Goal: Transaction & Acquisition: Purchase product/service

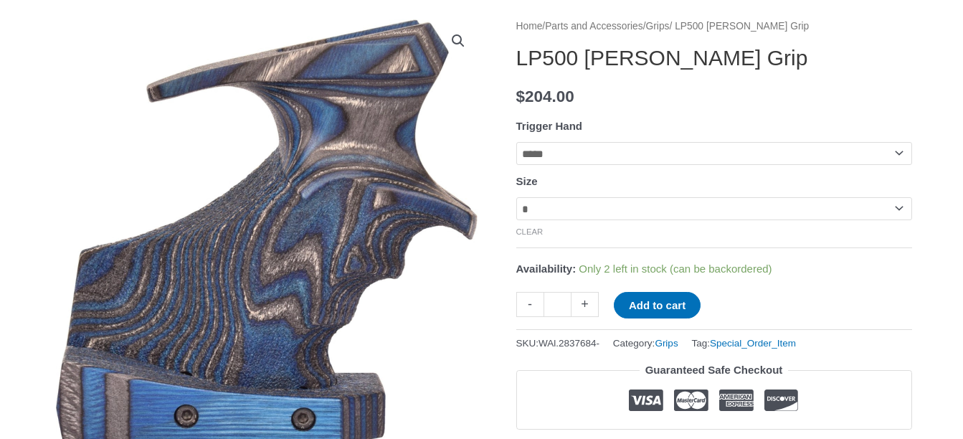
scroll to position [37, 0]
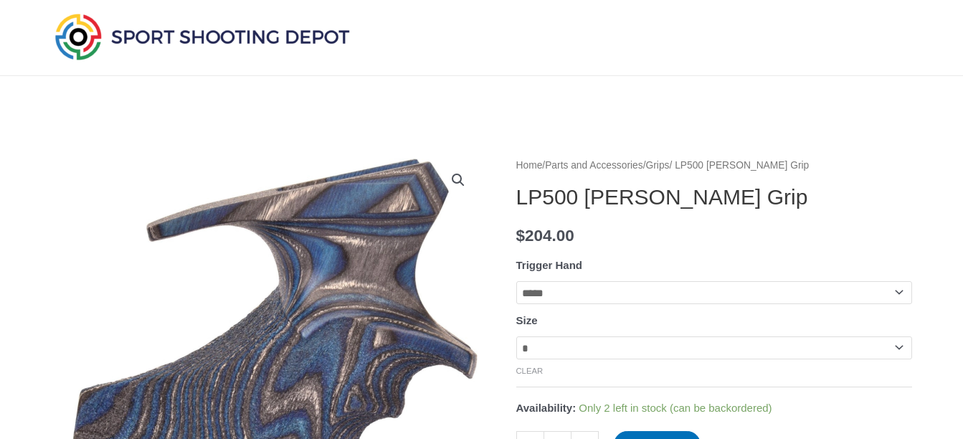
click at [670, 161] on link "Grips" at bounding box center [658, 165] width 24 height 11
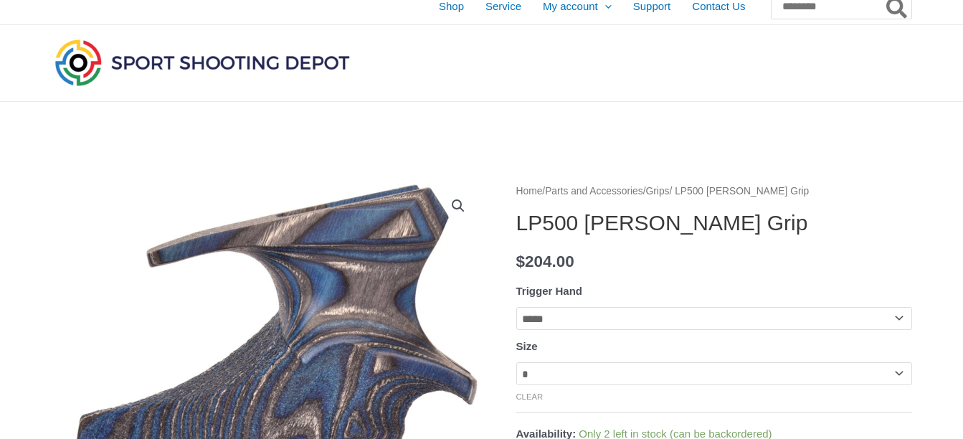
scroll to position [0, 0]
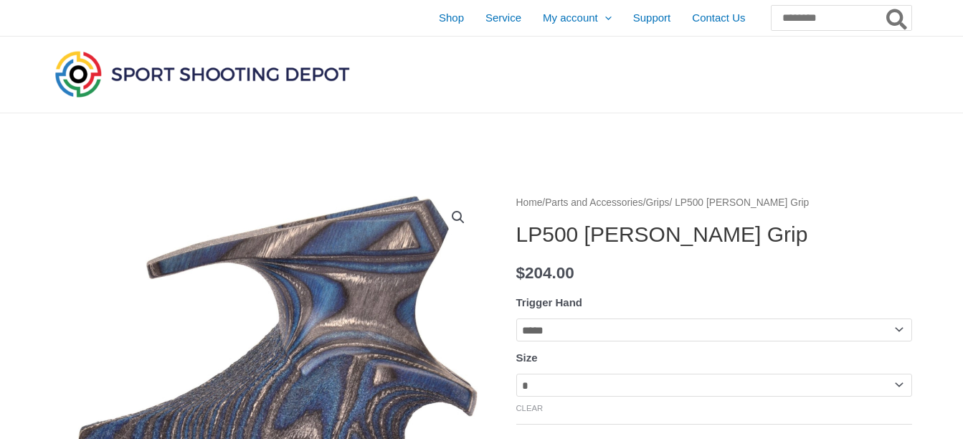
click at [670, 202] on link "Grips" at bounding box center [658, 202] width 24 height 11
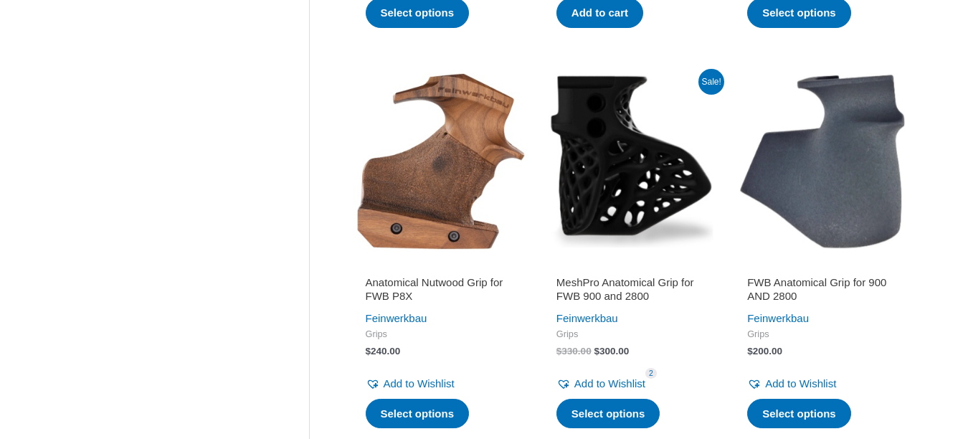
scroll to position [1494, 0]
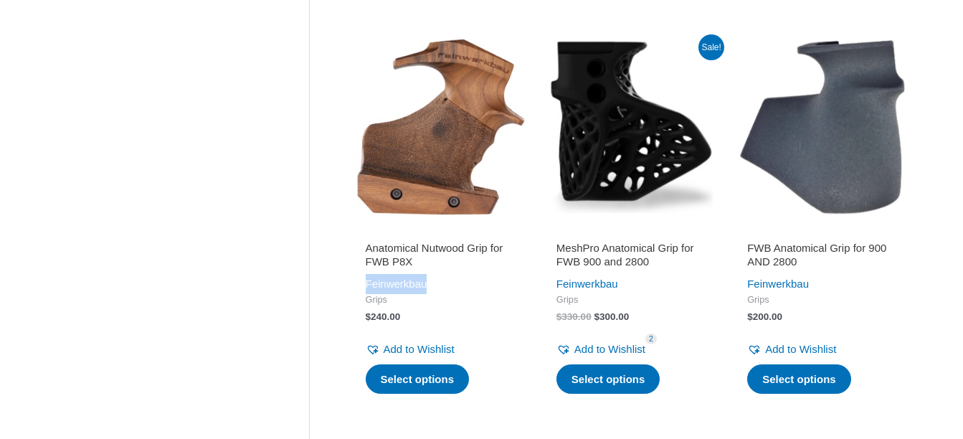
drag, startPoint x: 346, startPoint y: 284, endPoint x: 438, endPoint y: 277, distance: 92.1
copy link "Feinwerkbau"
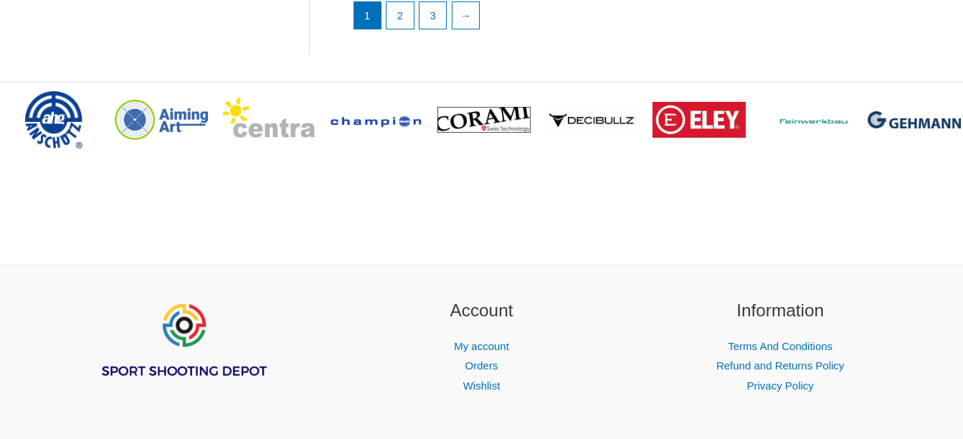
scroll to position [2261, 0]
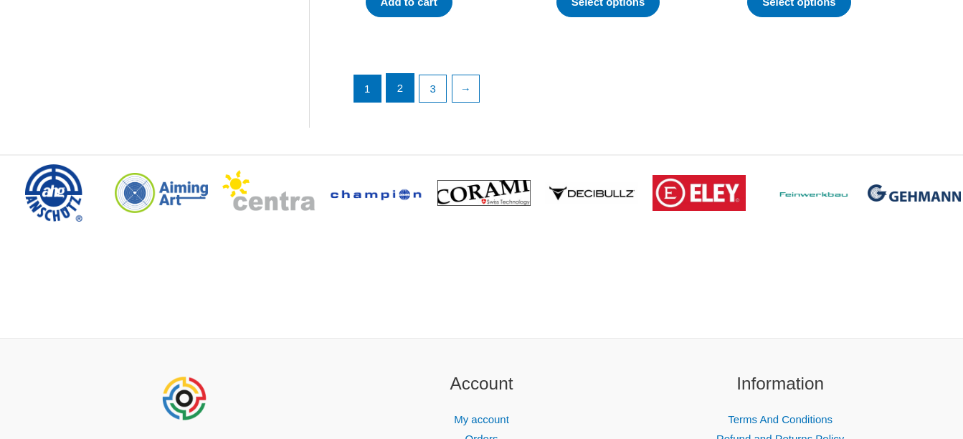
click at [394, 87] on link "2" at bounding box center [400, 88] width 27 height 29
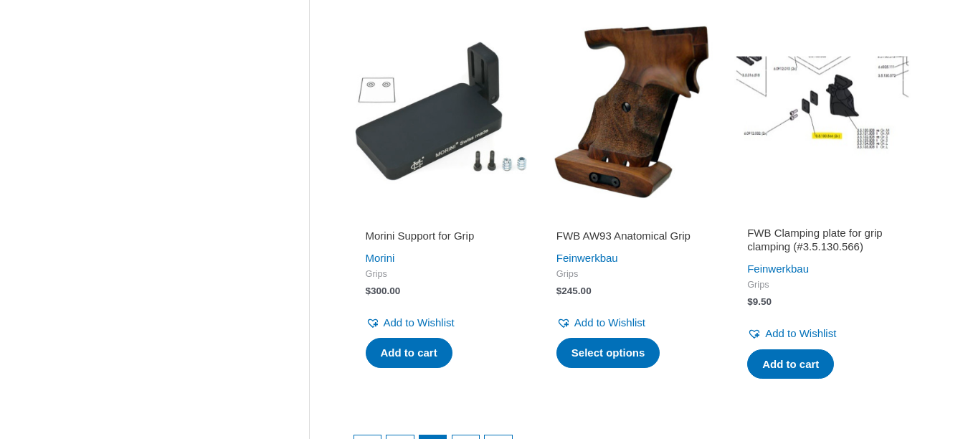
scroll to position [2224, 0]
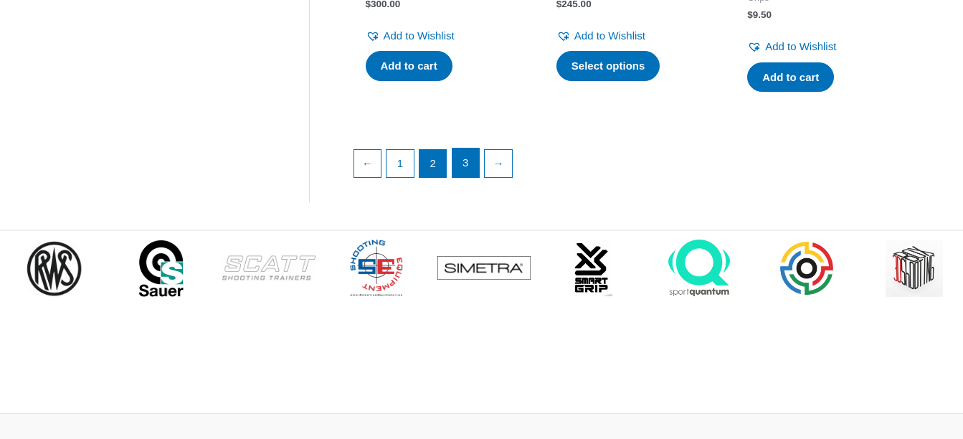
click at [465, 175] on link "3" at bounding box center [466, 163] width 27 height 29
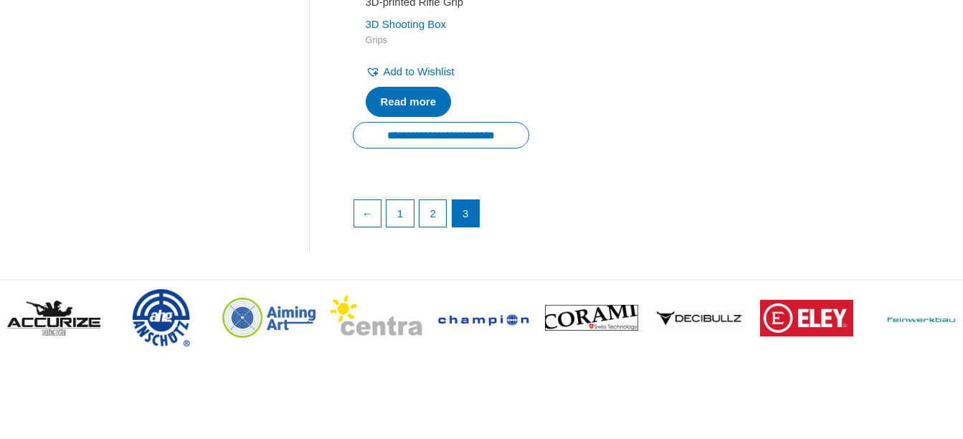
scroll to position [287, 0]
